Goal: Check status: Check status

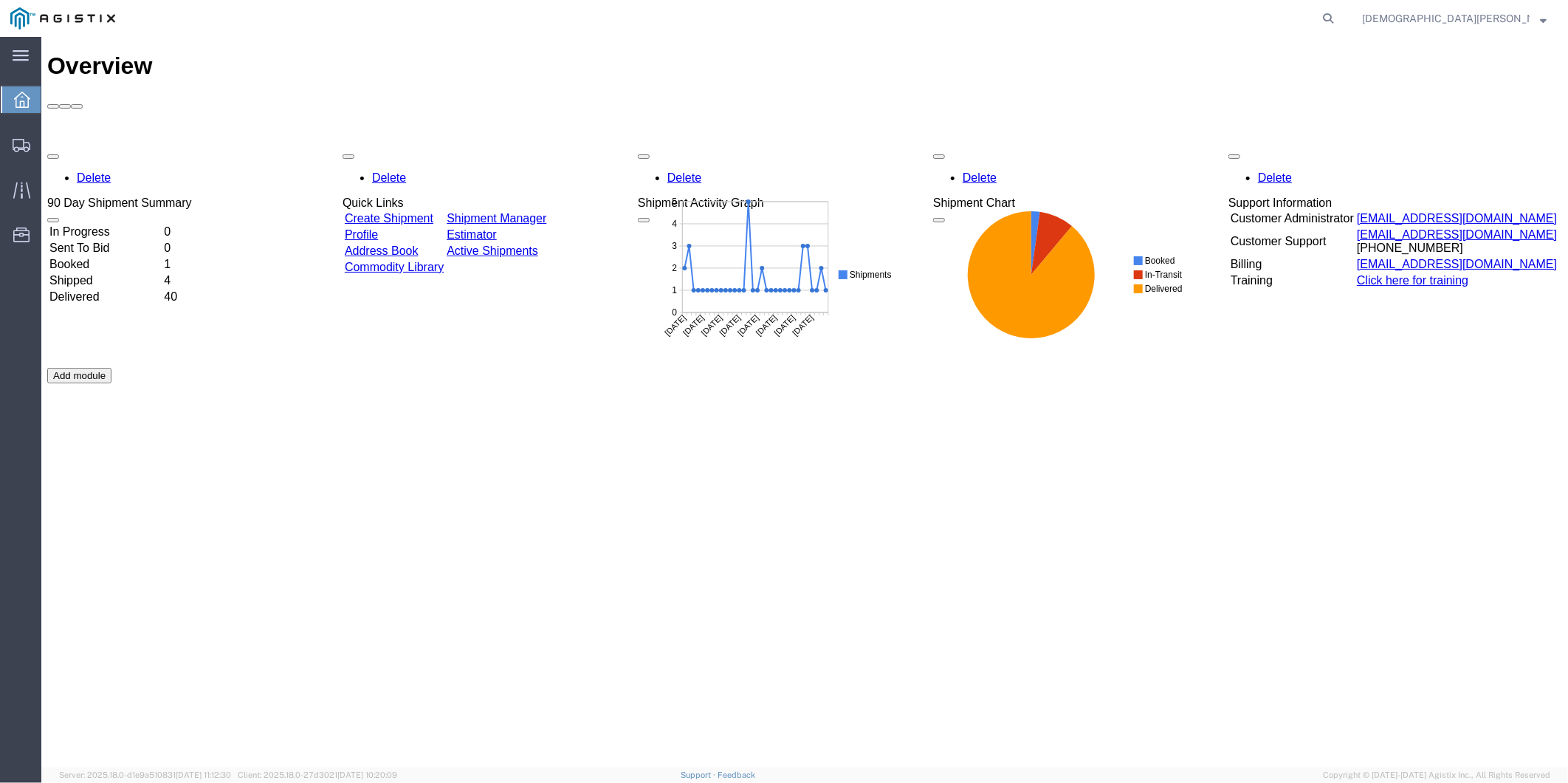
click at [1339, 95] on div at bounding box center [804, 102] width 1515 height 13
click at [1341, 13] on agx-global-search at bounding box center [1104, 19] width 473 height 37
click at [1339, 16] on icon at bounding box center [1328, 19] width 21 height 21
click at [1174, 16] on input "search" at bounding box center [1093, 19] width 449 height 36
paste input "56643632"
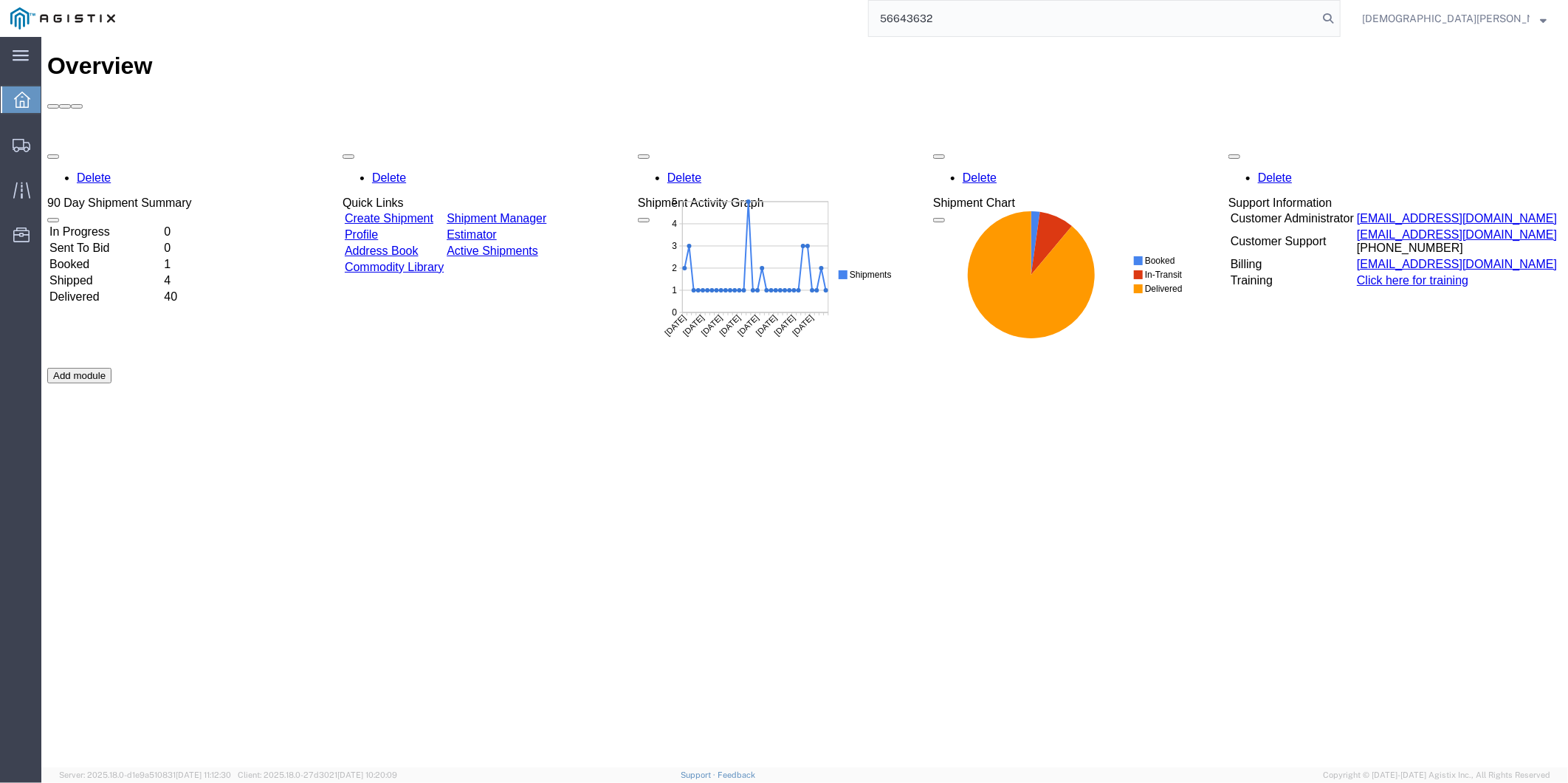
type input "56643632"
click at [1503, 25] on span "Christian Ovalles" at bounding box center [1445, 19] width 167 height 16
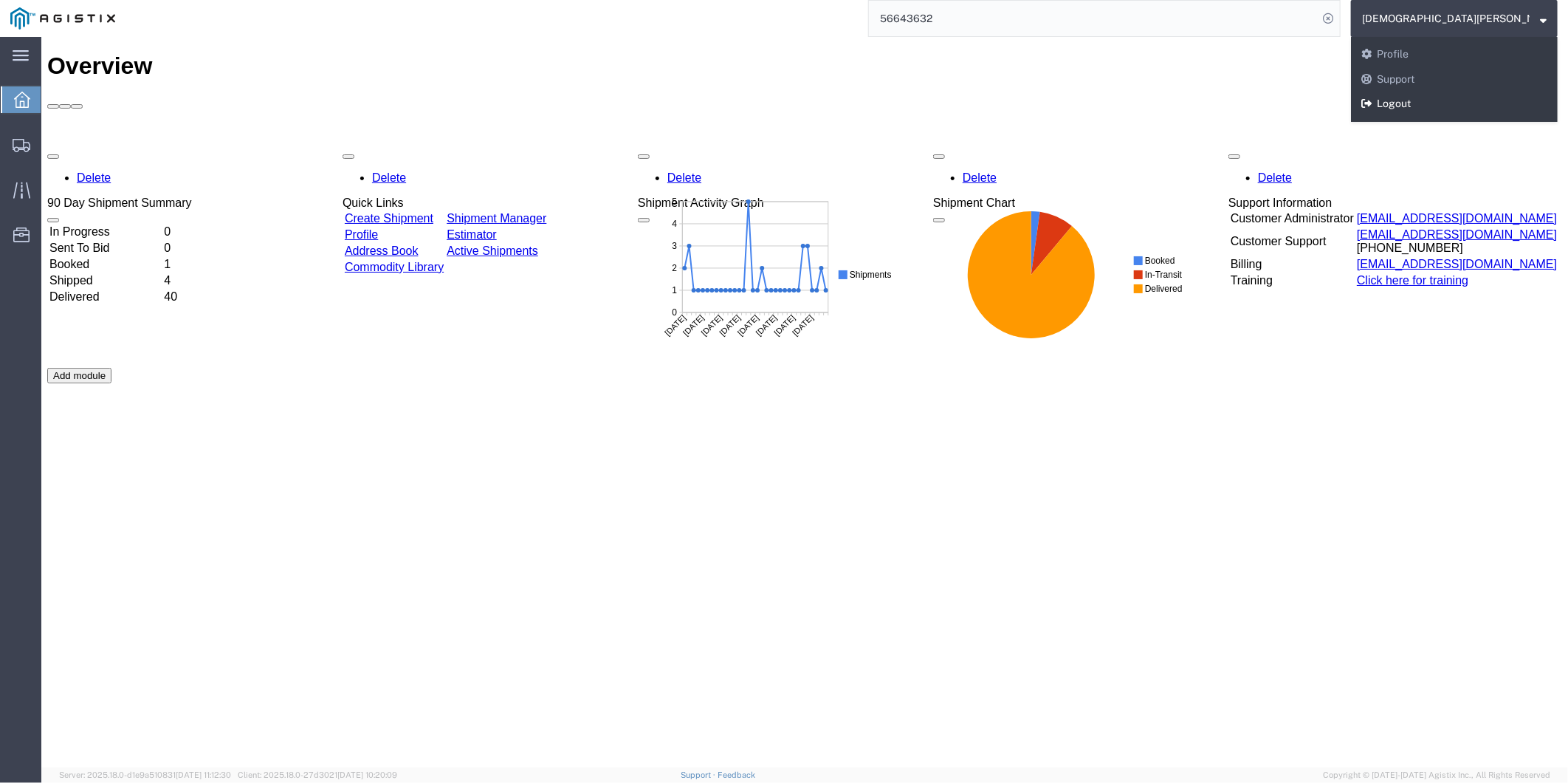
click at [1478, 98] on link "Logout" at bounding box center [1455, 104] width 207 height 25
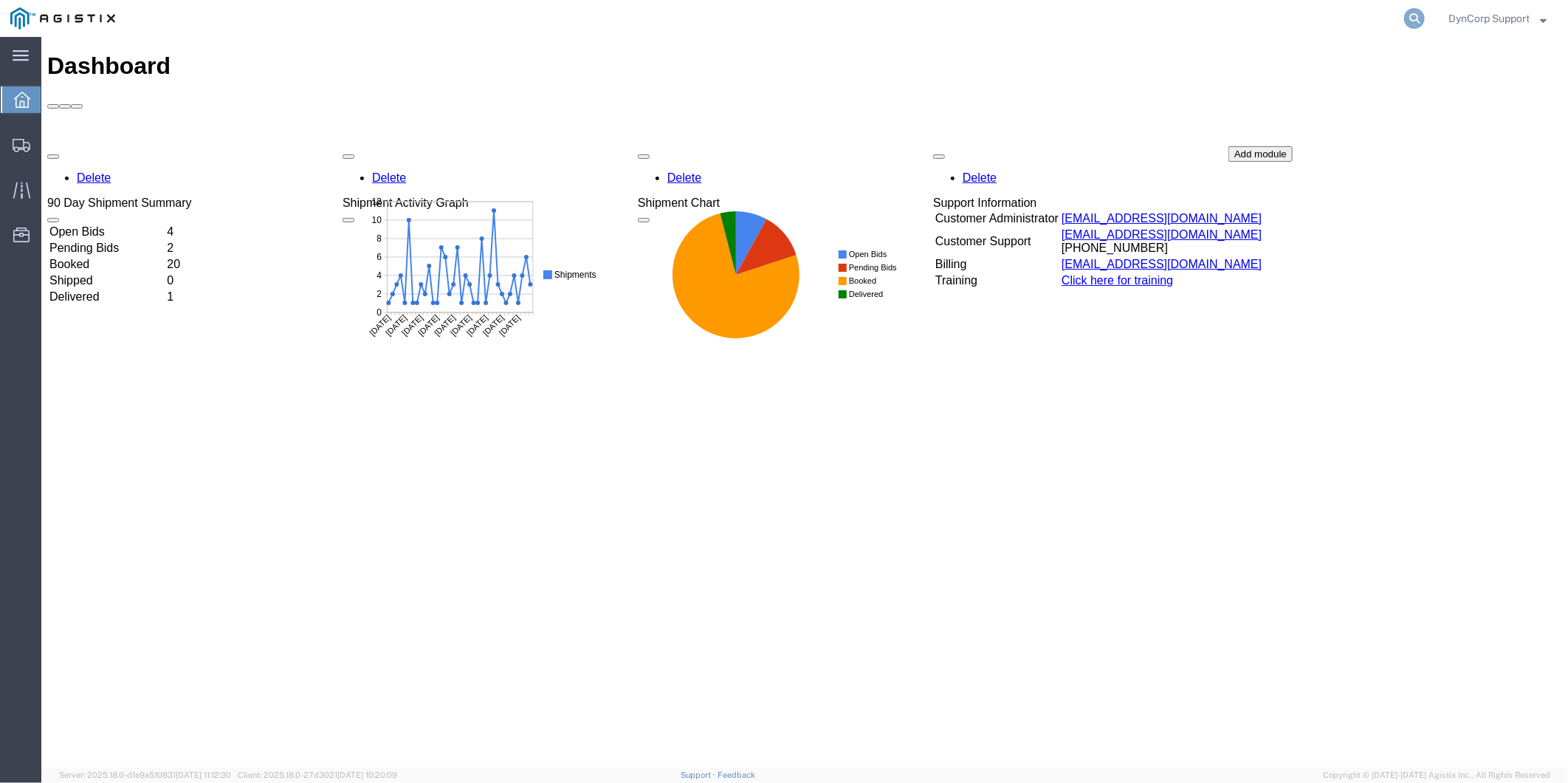
click at [1418, 18] on icon at bounding box center [1415, 19] width 21 height 21
click at [1312, 27] on input "search" at bounding box center [1180, 19] width 449 height 36
paste input "56643632"
type input "56643632"
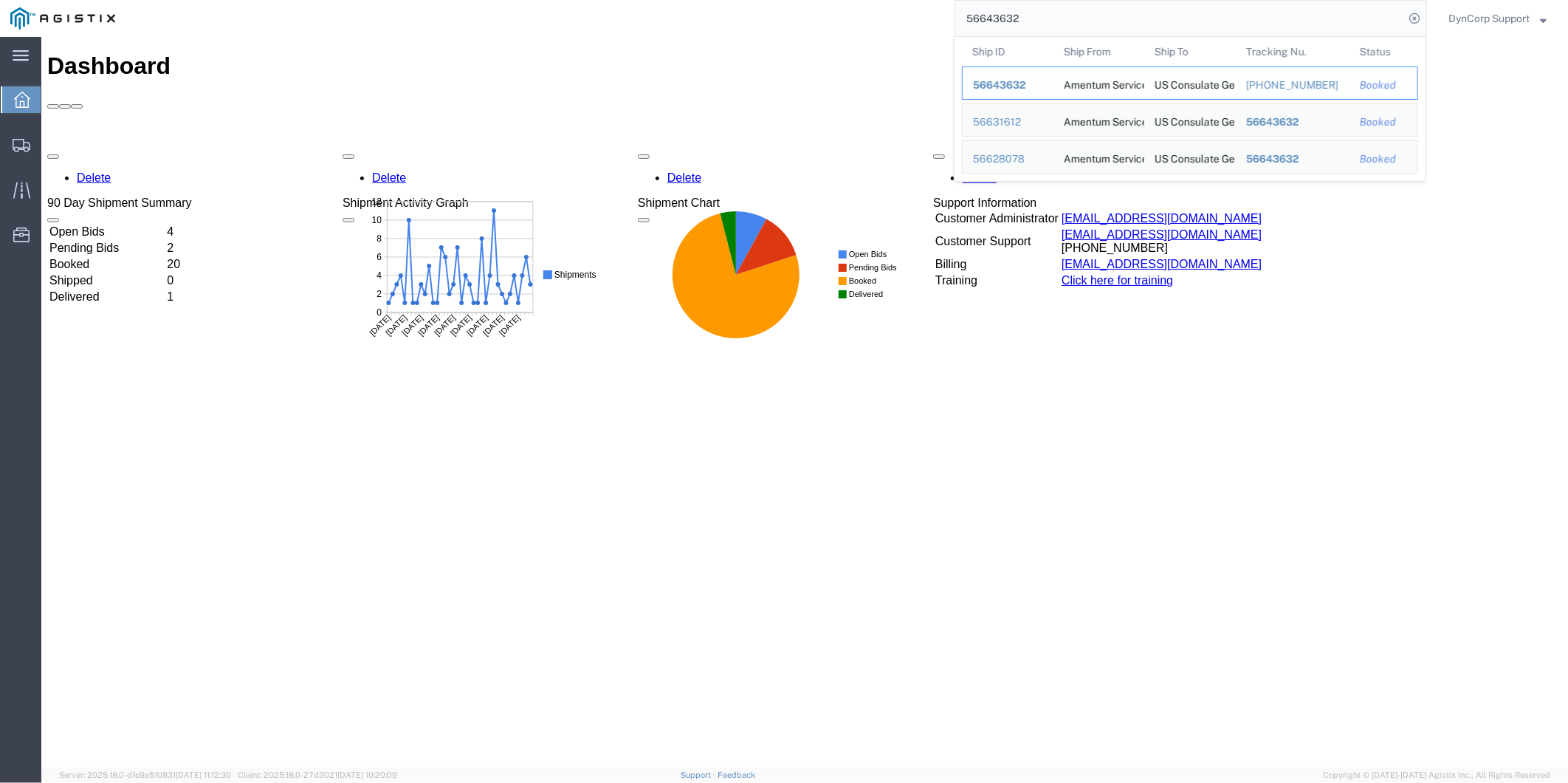
click at [994, 81] on span "56643632" at bounding box center [999, 85] width 53 height 12
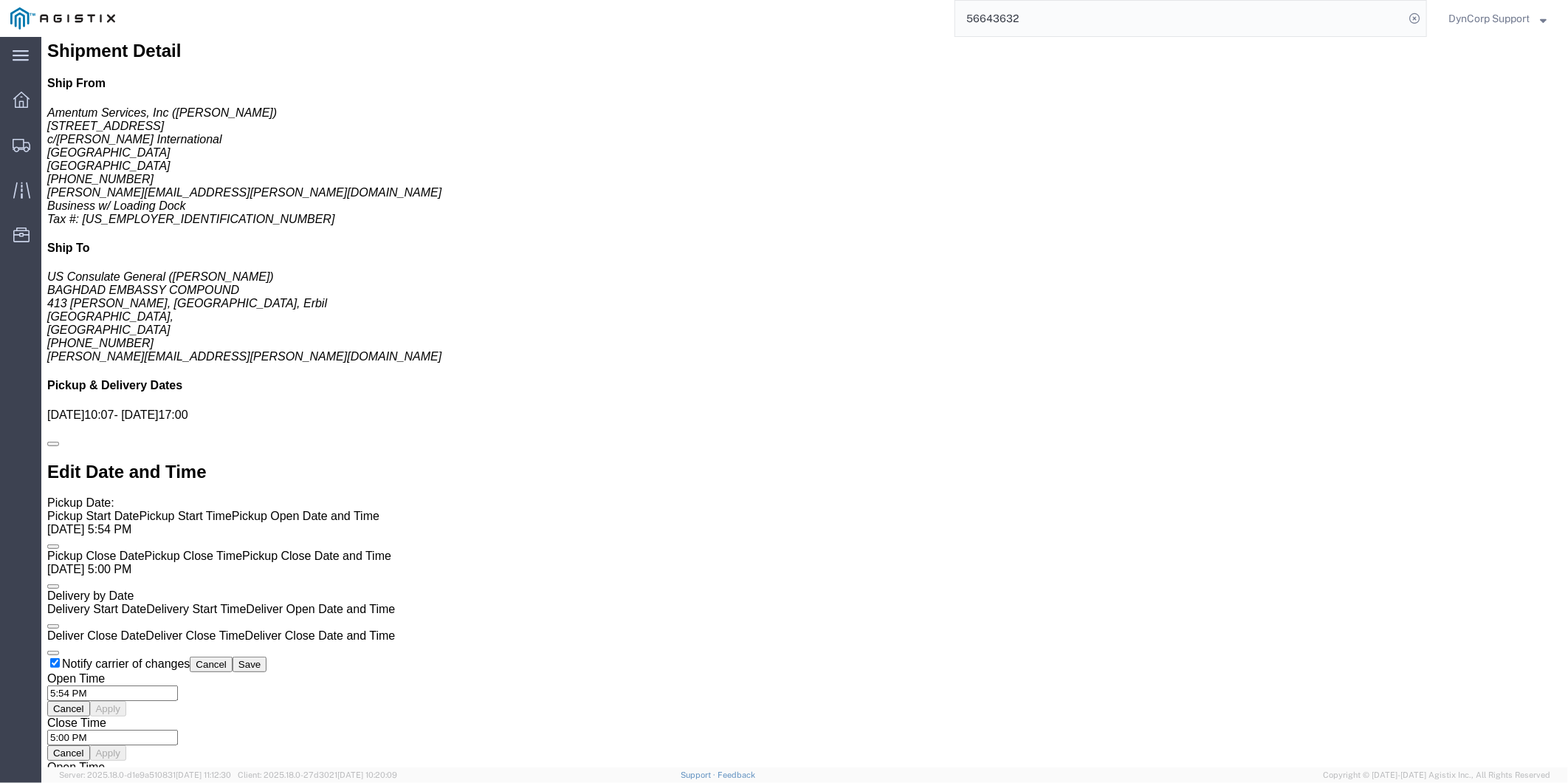
scroll to position [1312, 0]
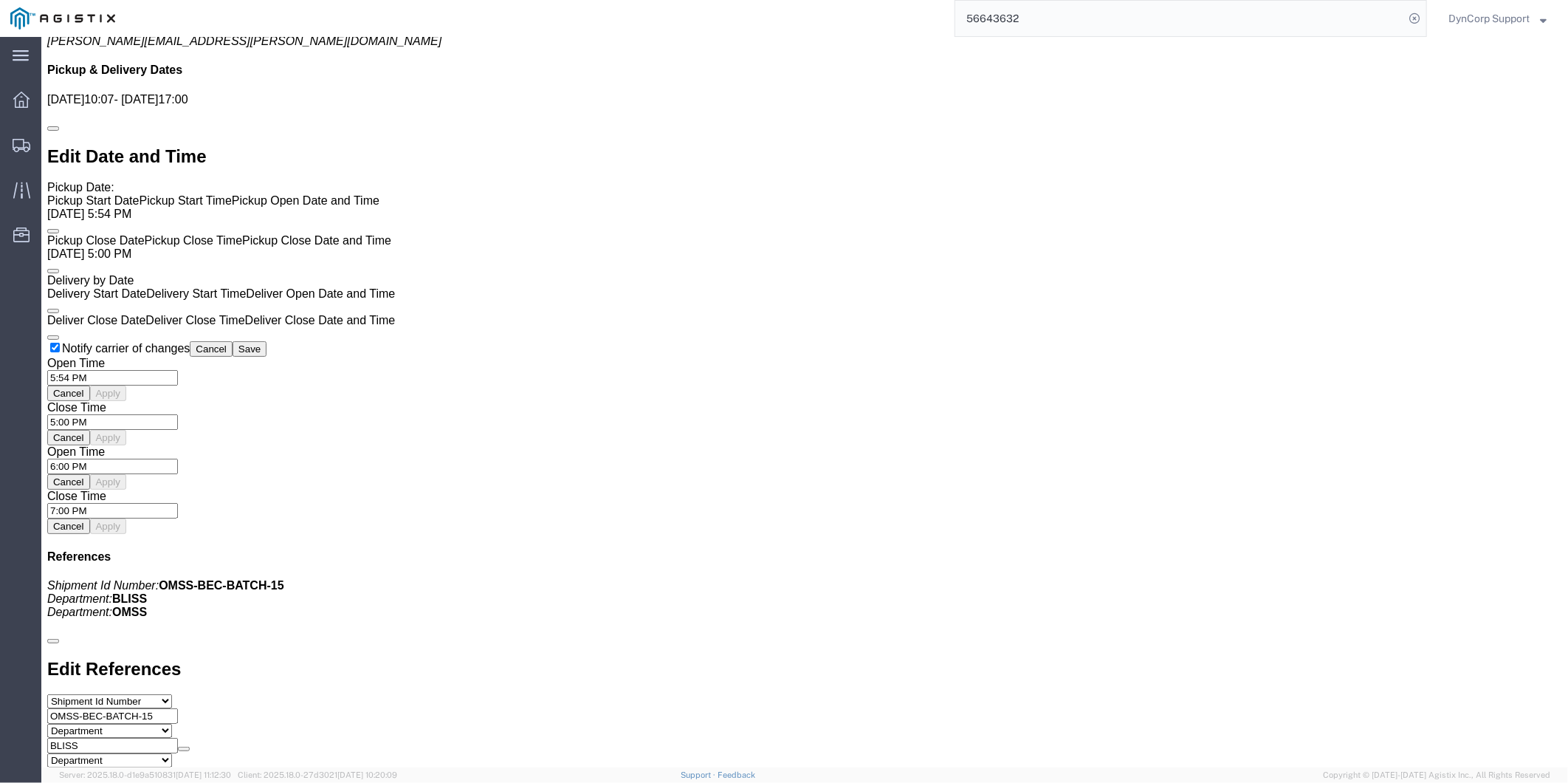
click div "1 Pallet(s) Standard (Not Stackable) Total weight: 225.00 LBS Carton count: 0 D…"
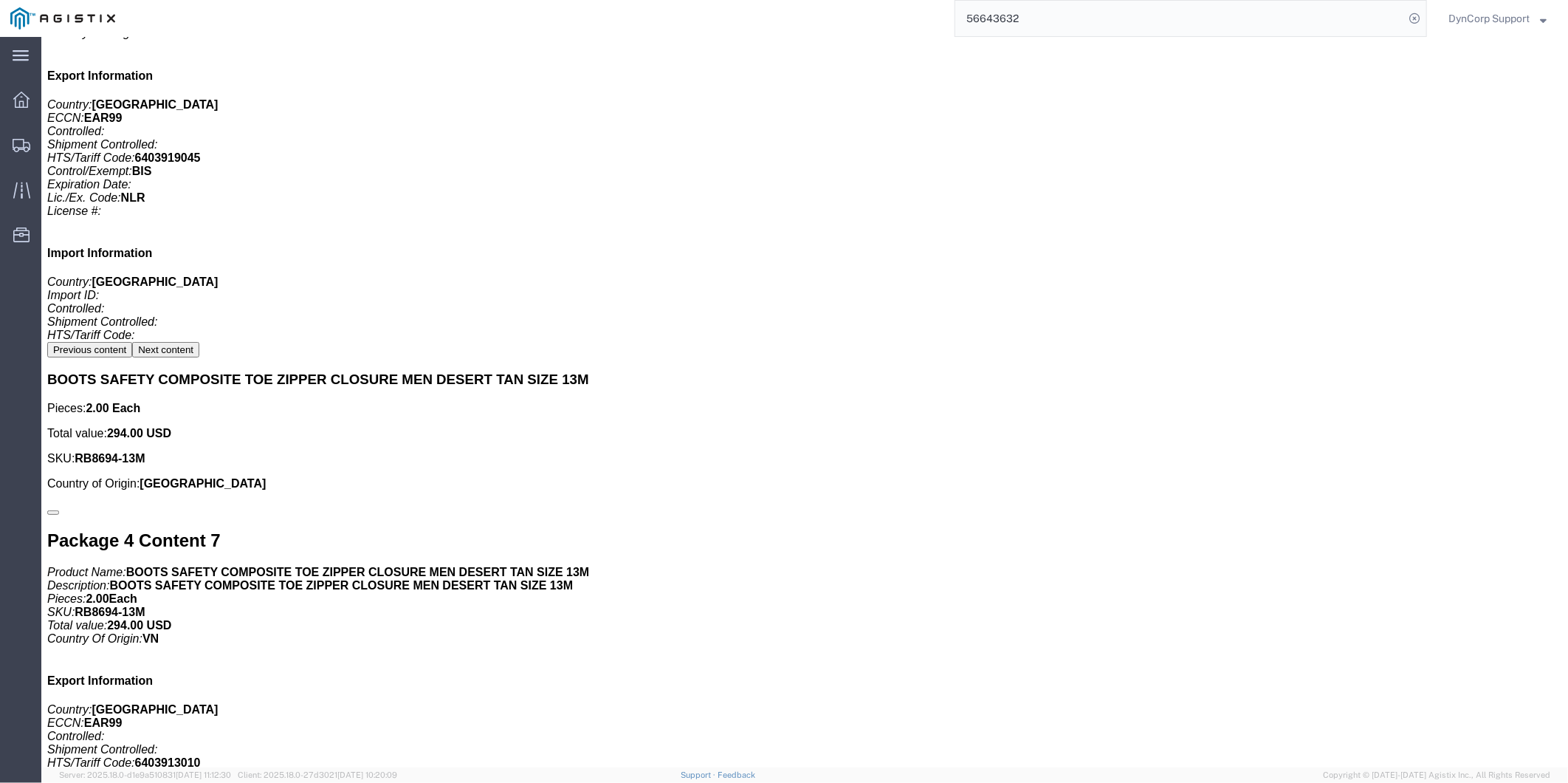
scroll to position [15589, 0]
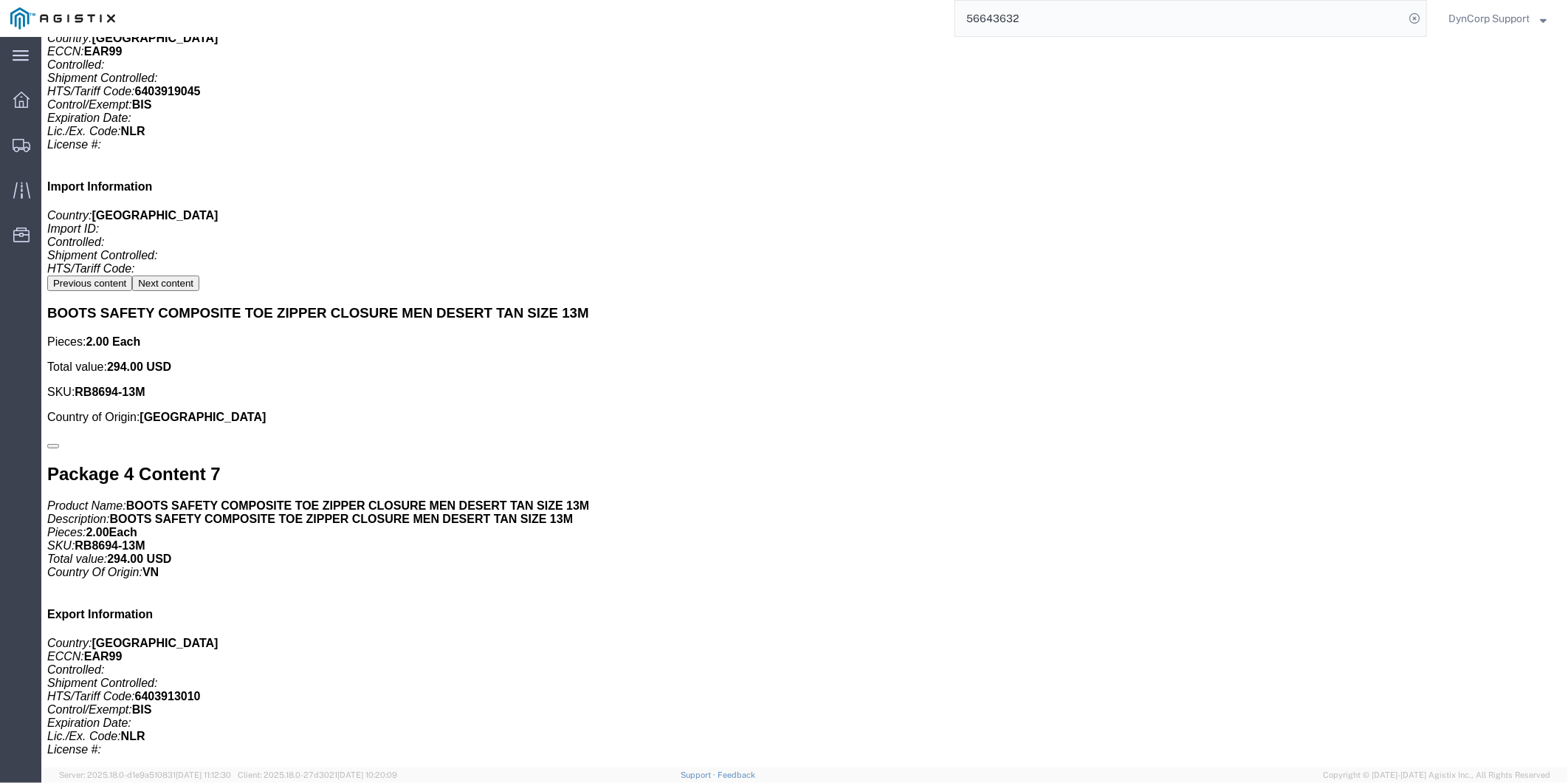
drag, startPoint x: 852, startPoint y: 564, endPoint x: 545, endPoint y: 546, distance: 307.5
click div "Total weight of: 371.00 LBS Dimensions: L 48.00 x W 43.00 x H 66.00 IN BOOTS, S…"
copy h3 "BOOTS SAFETY COMPOSITE TOE ZIPPER CLOSURE MEN DESERT TAN SIZE 10.5W"
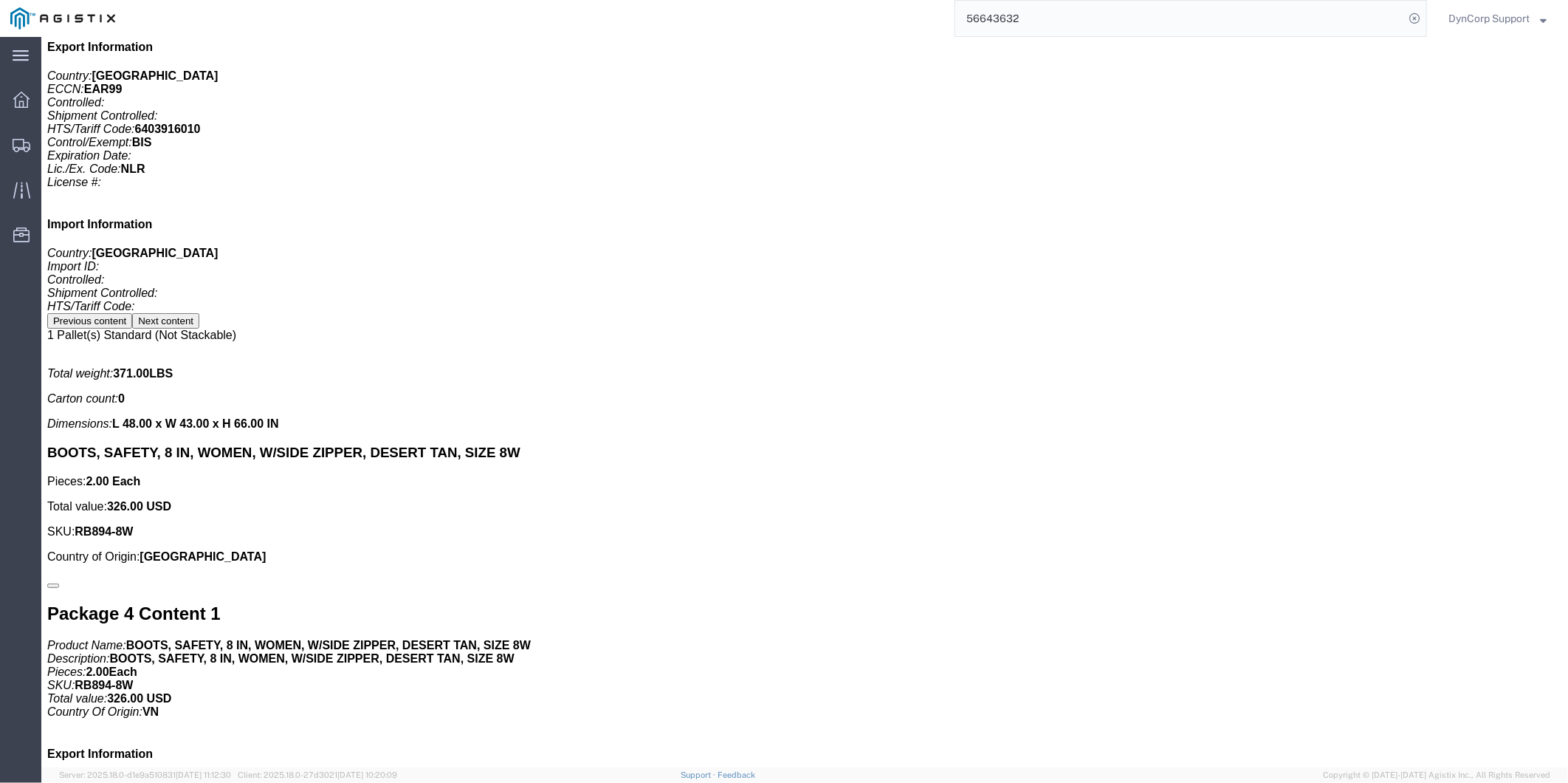
scroll to position [11815, 0]
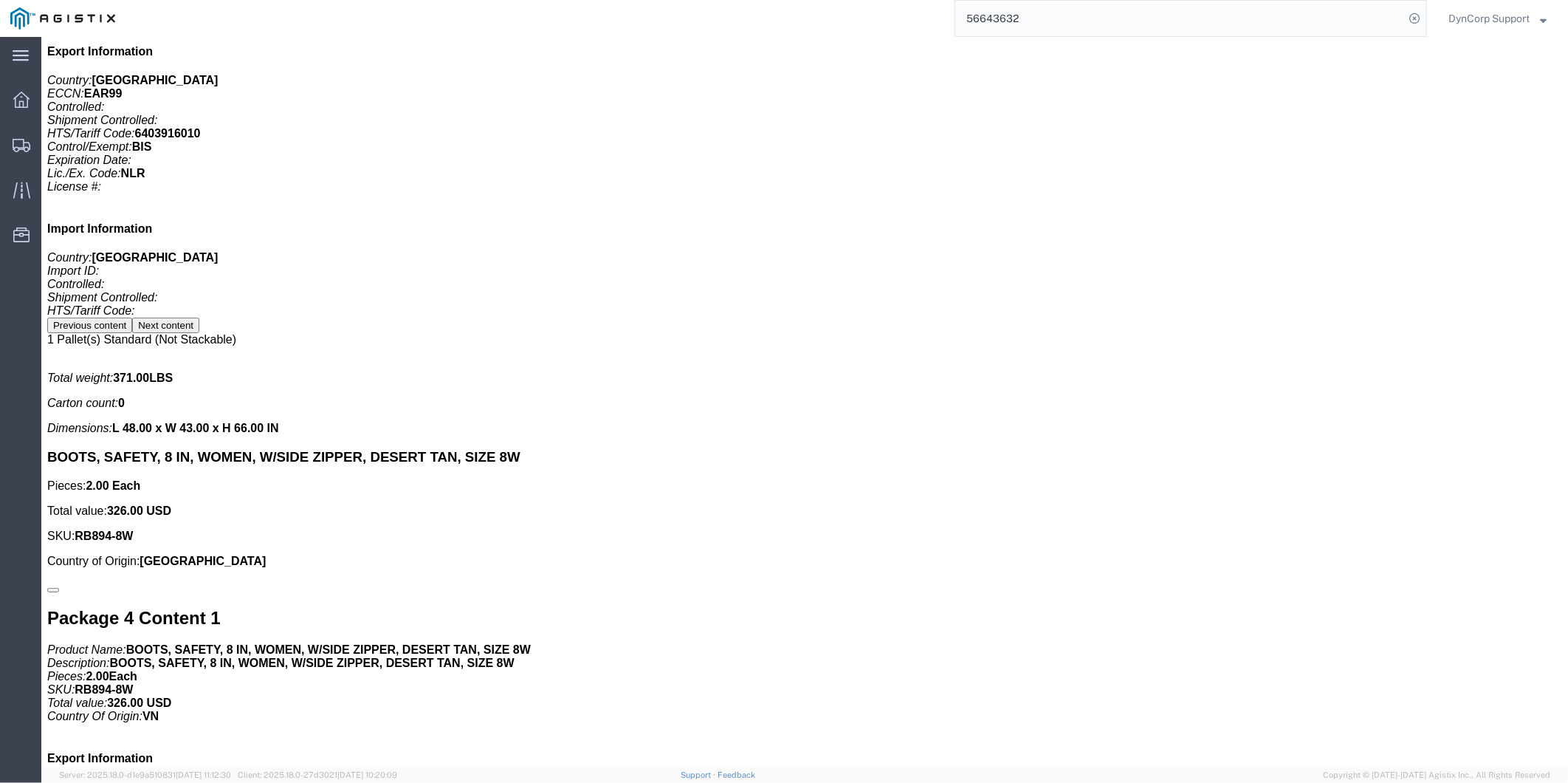
drag, startPoint x: 823, startPoint y: 365, endPoint x: 566, endPoint y: 366, distance: 257.0
click h3 "WATER FILTER CARTRIDGE DROP-IN"
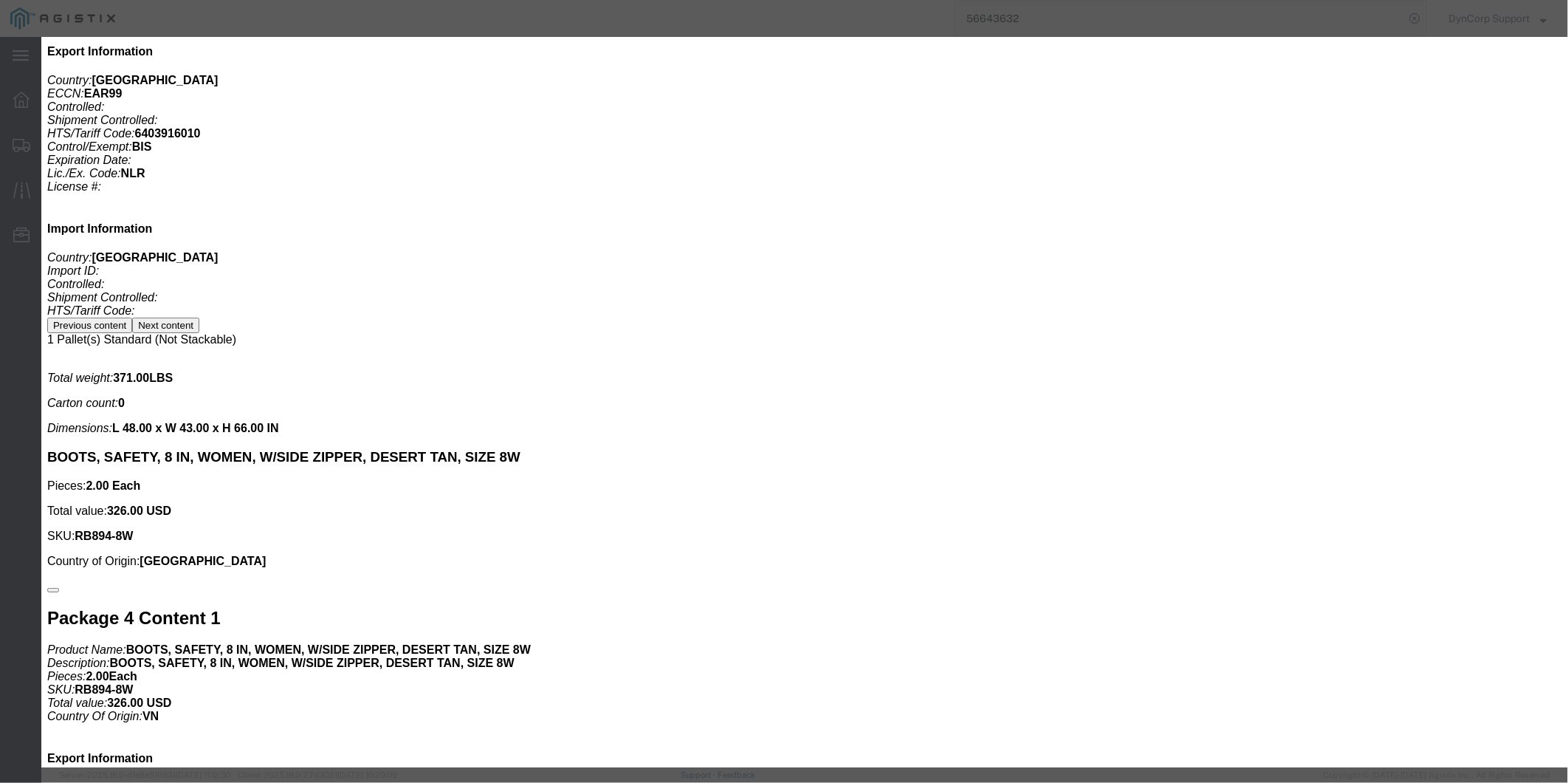
click icon "button"
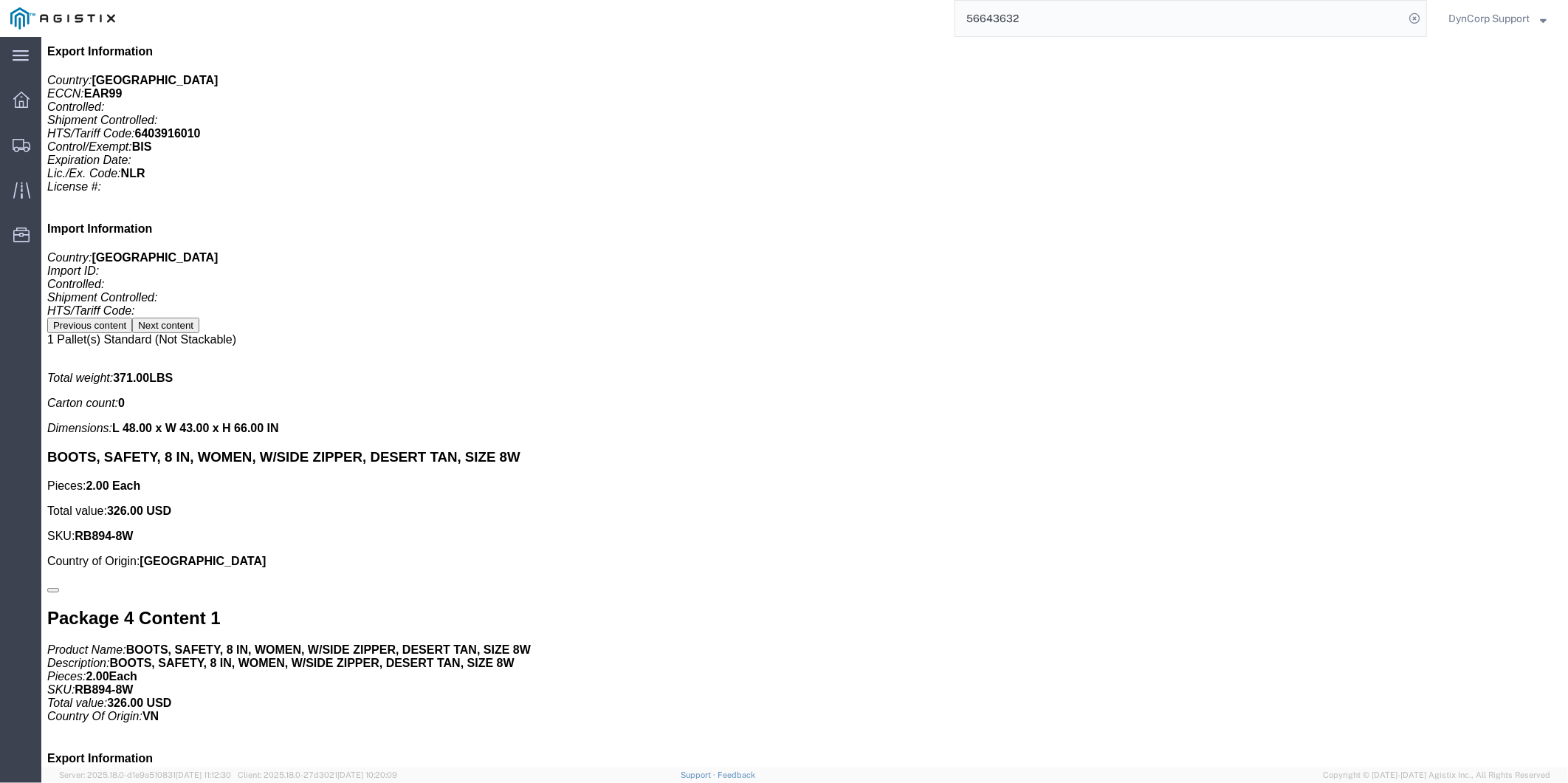
copy h3 "WATER FILTER CARTRIDGE DROP-IN"
click p "Pieces: 1.00 Each"
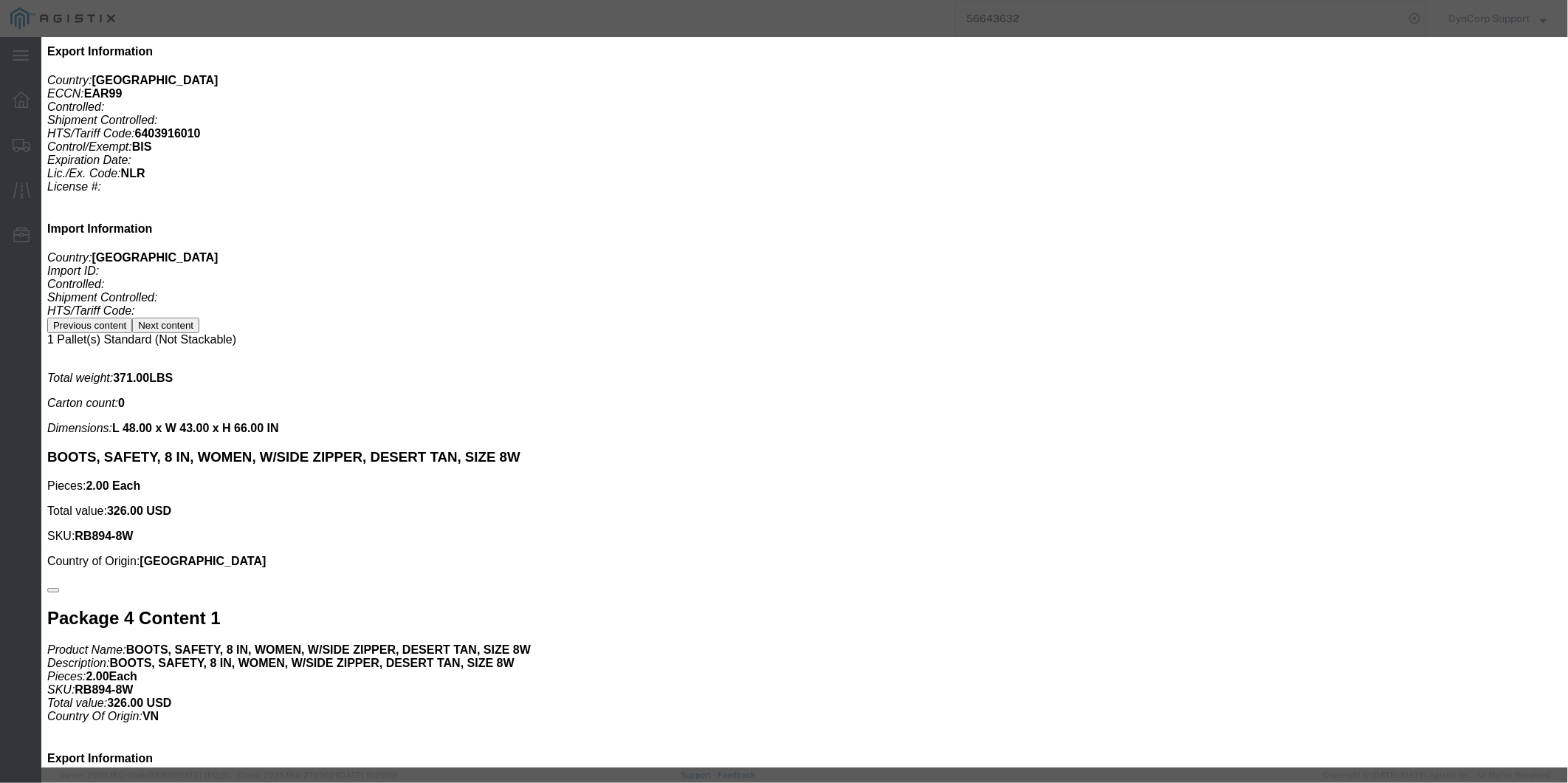
click icon "button"
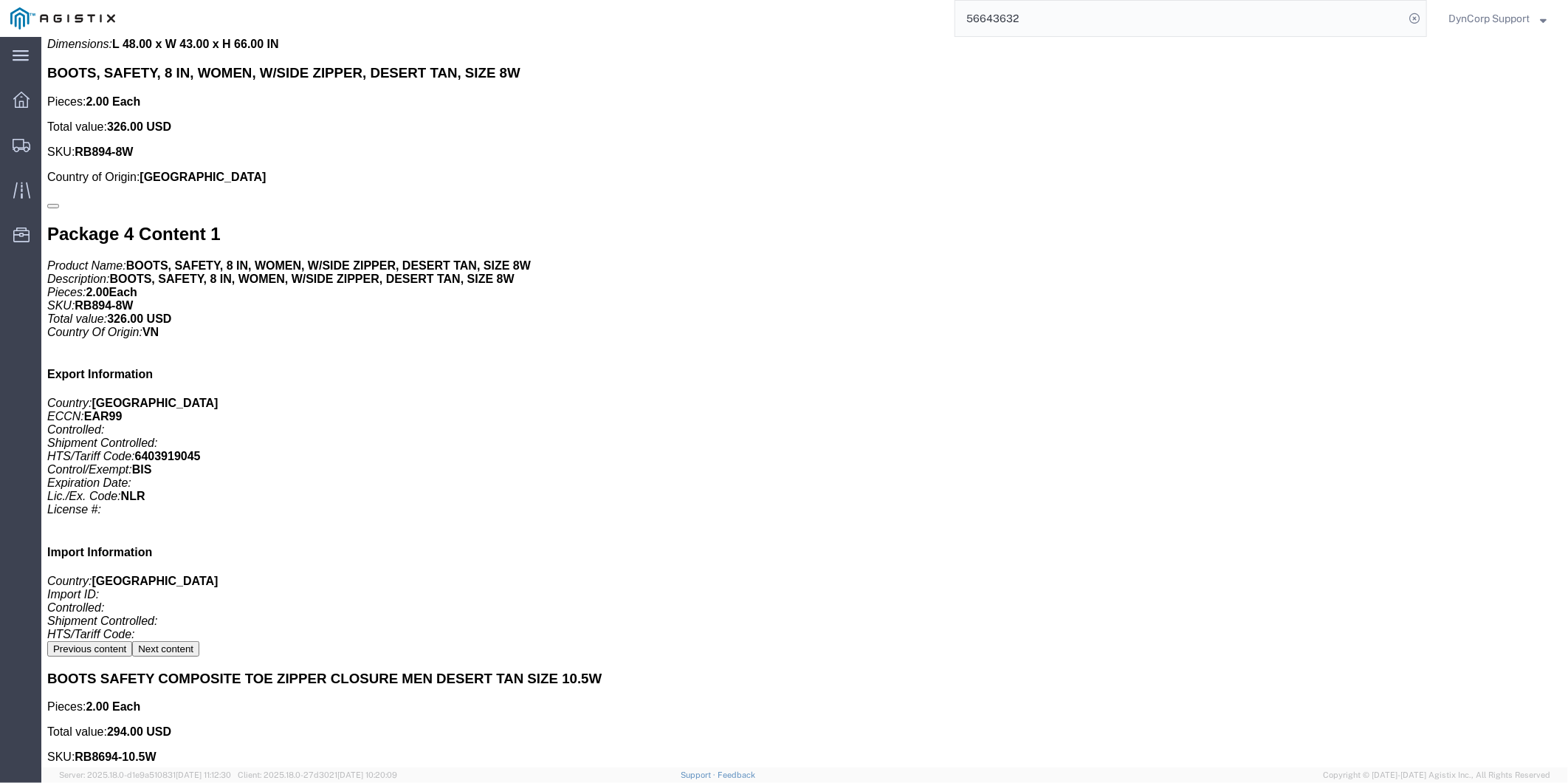
scroll to position [12225, 0]
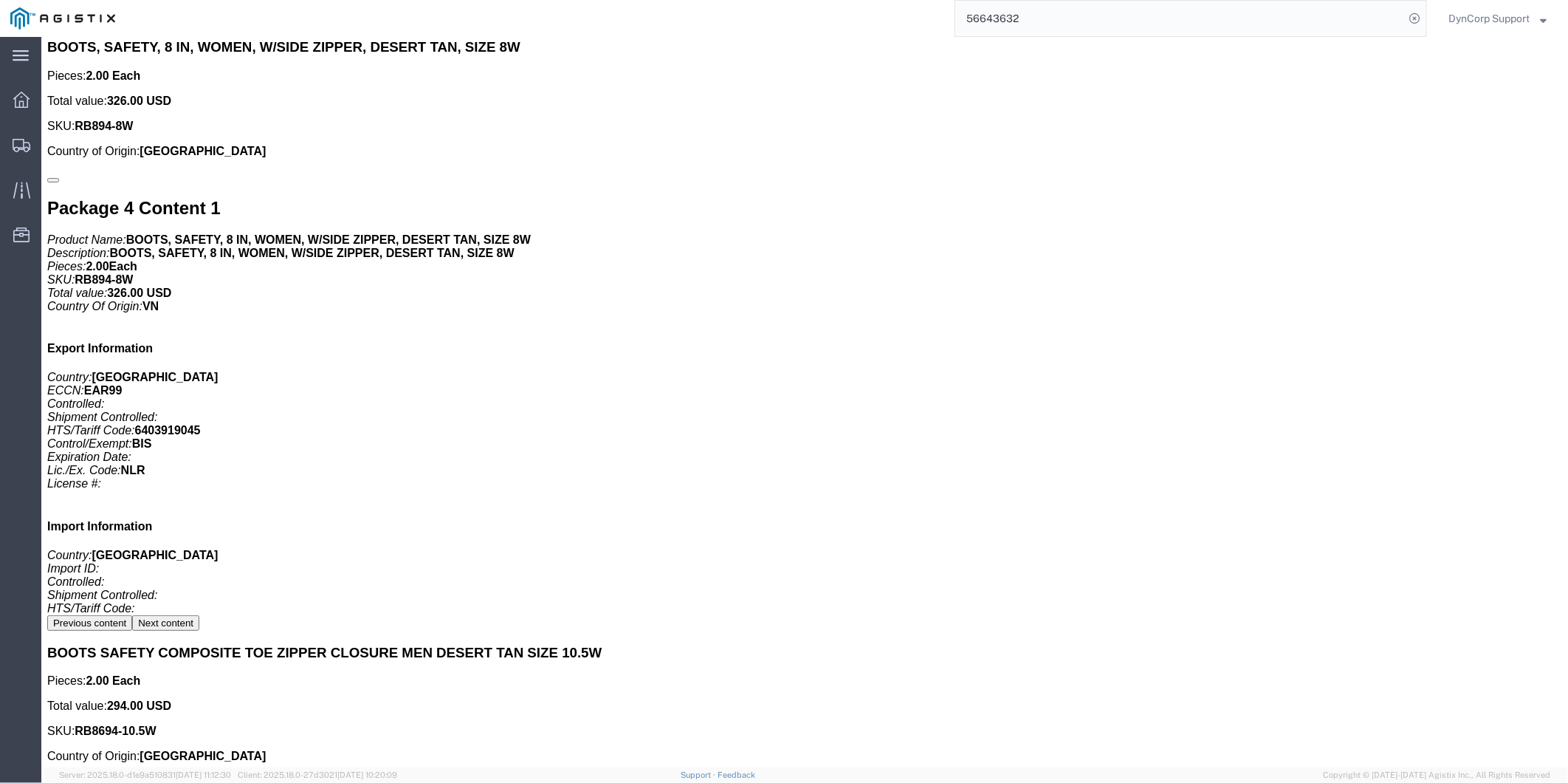
click div "BLENDER COMMERCIAL 230V 50Hz Pieces: 5.00 Each Total value: 3940.00 SKU: MX1000…"
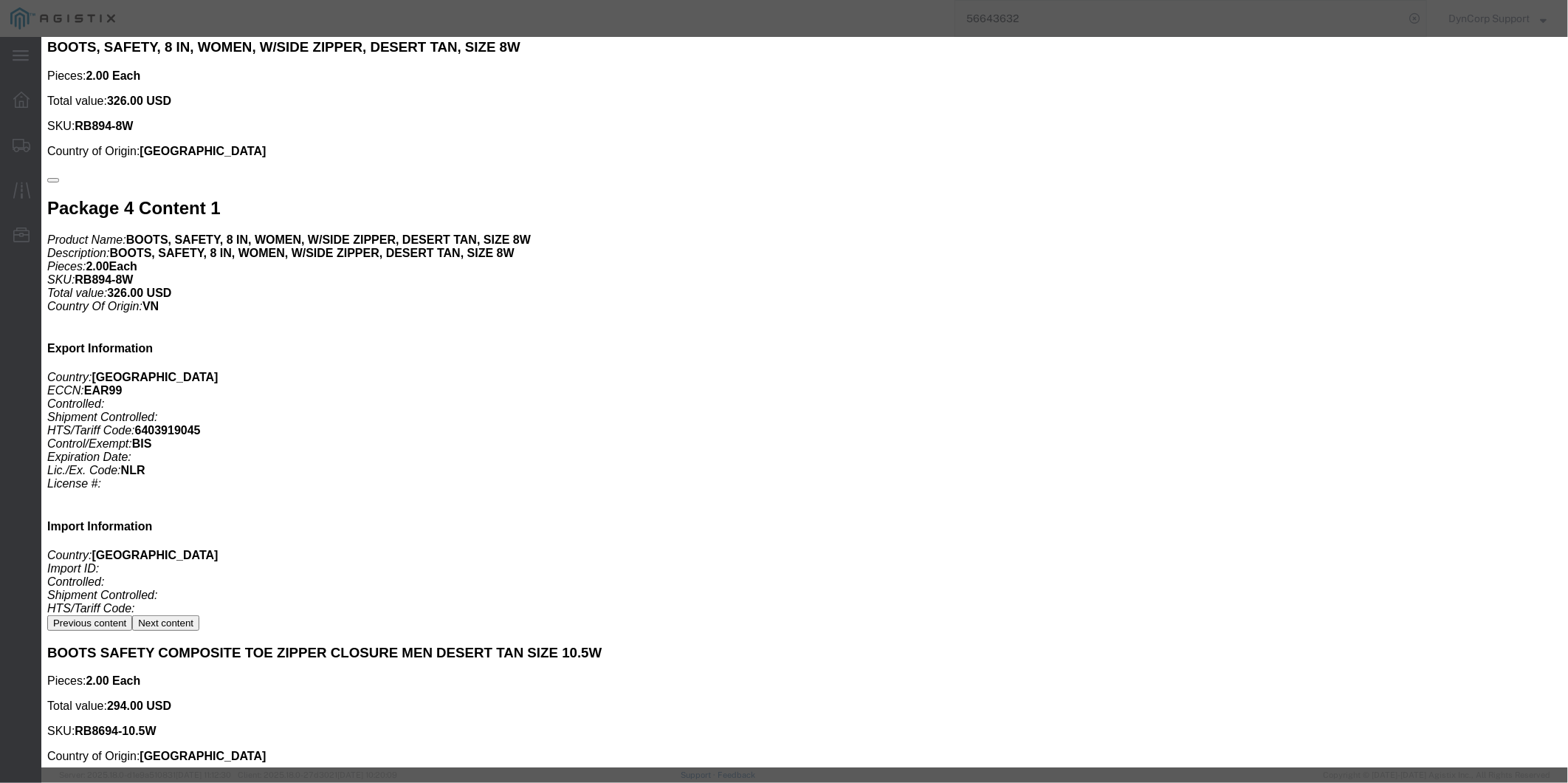
click button "button"
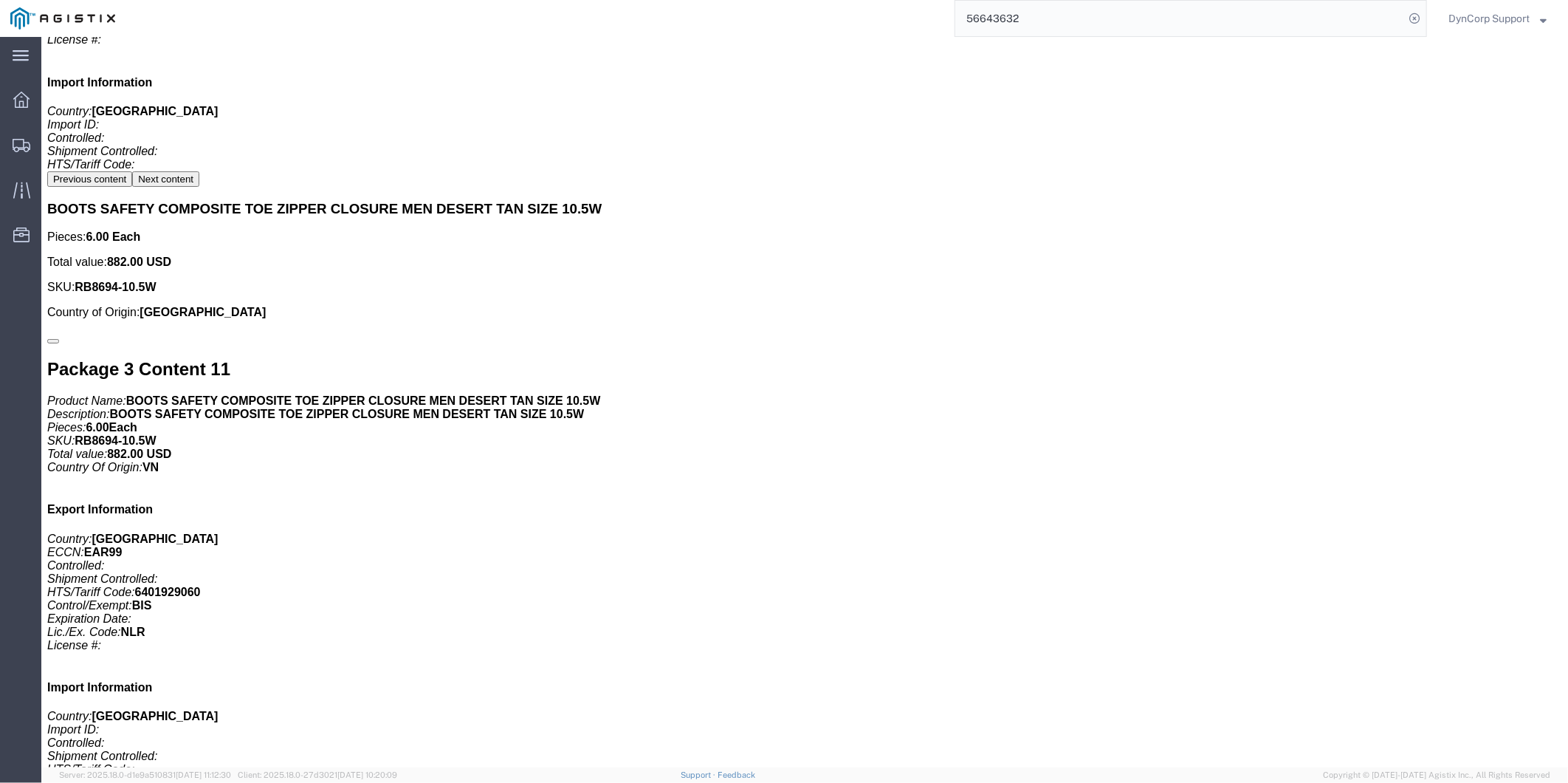
scroll to position [10748, 0]
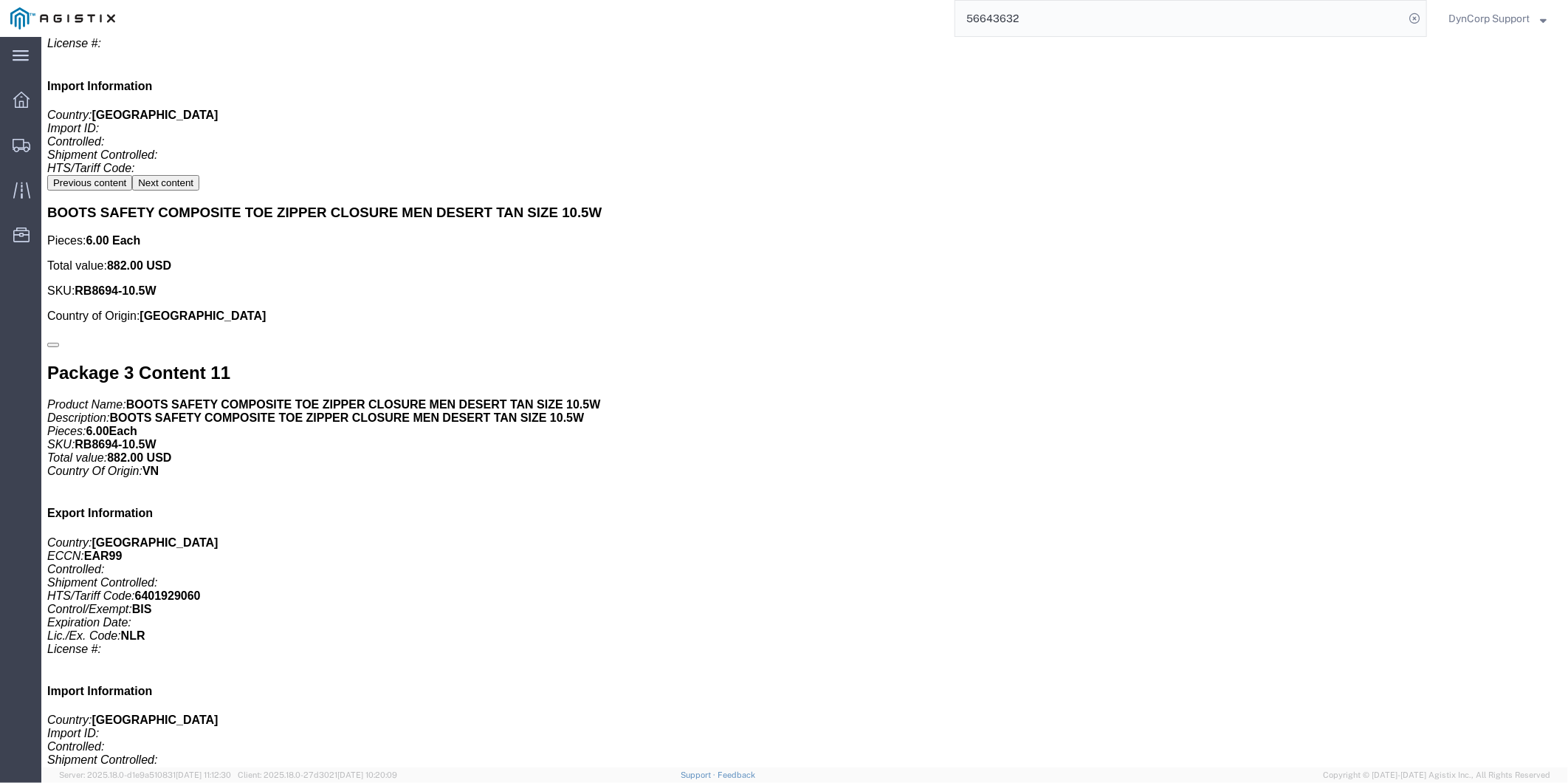
click div "Pickups STOP 1 : Amentum Services, Inc [STREET_ADDRESS], US Business w/ Loading…"
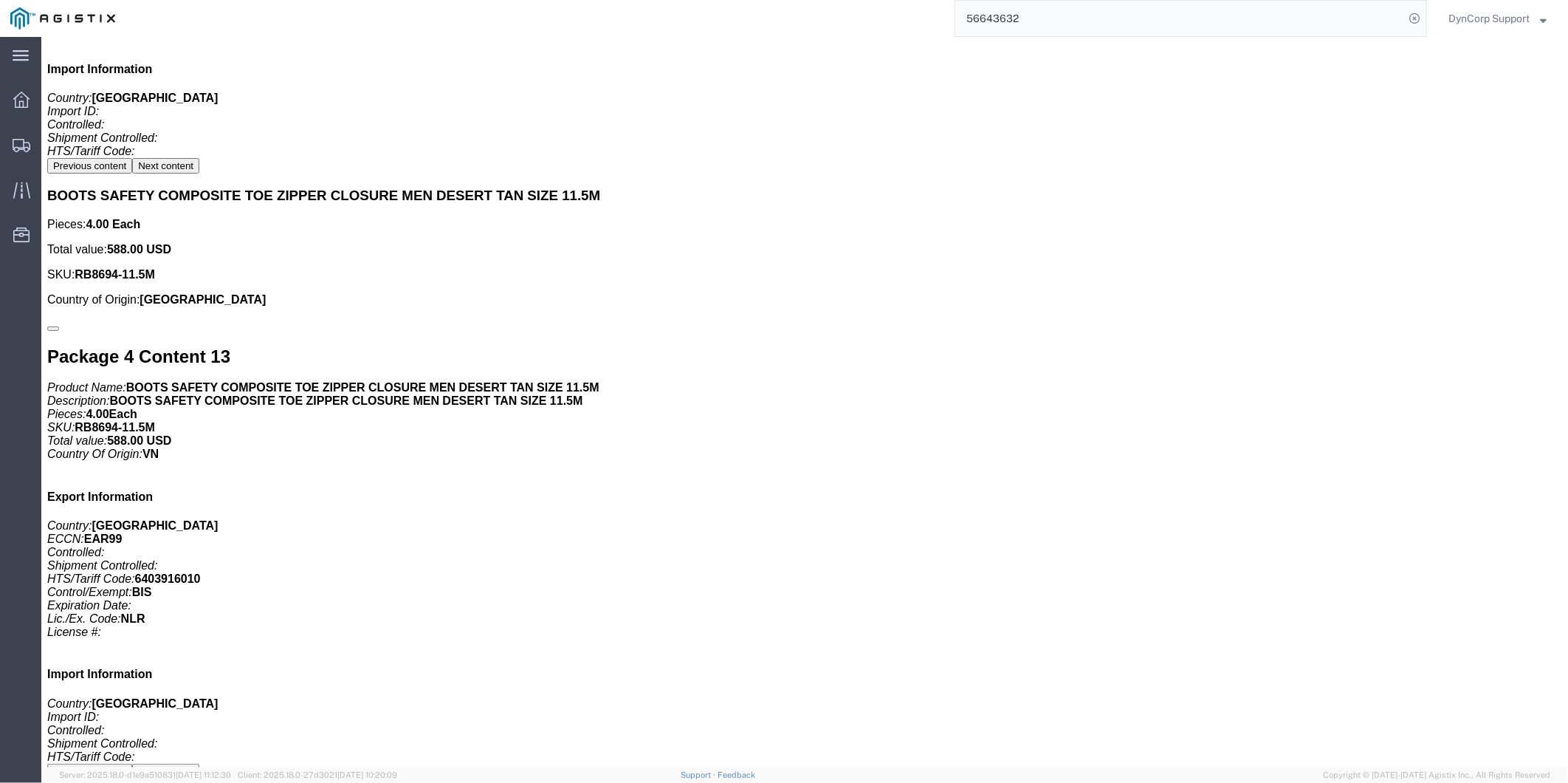
scroll to position [19364, 0]
